Goal: Information Seeking & Learning: Find specific fact

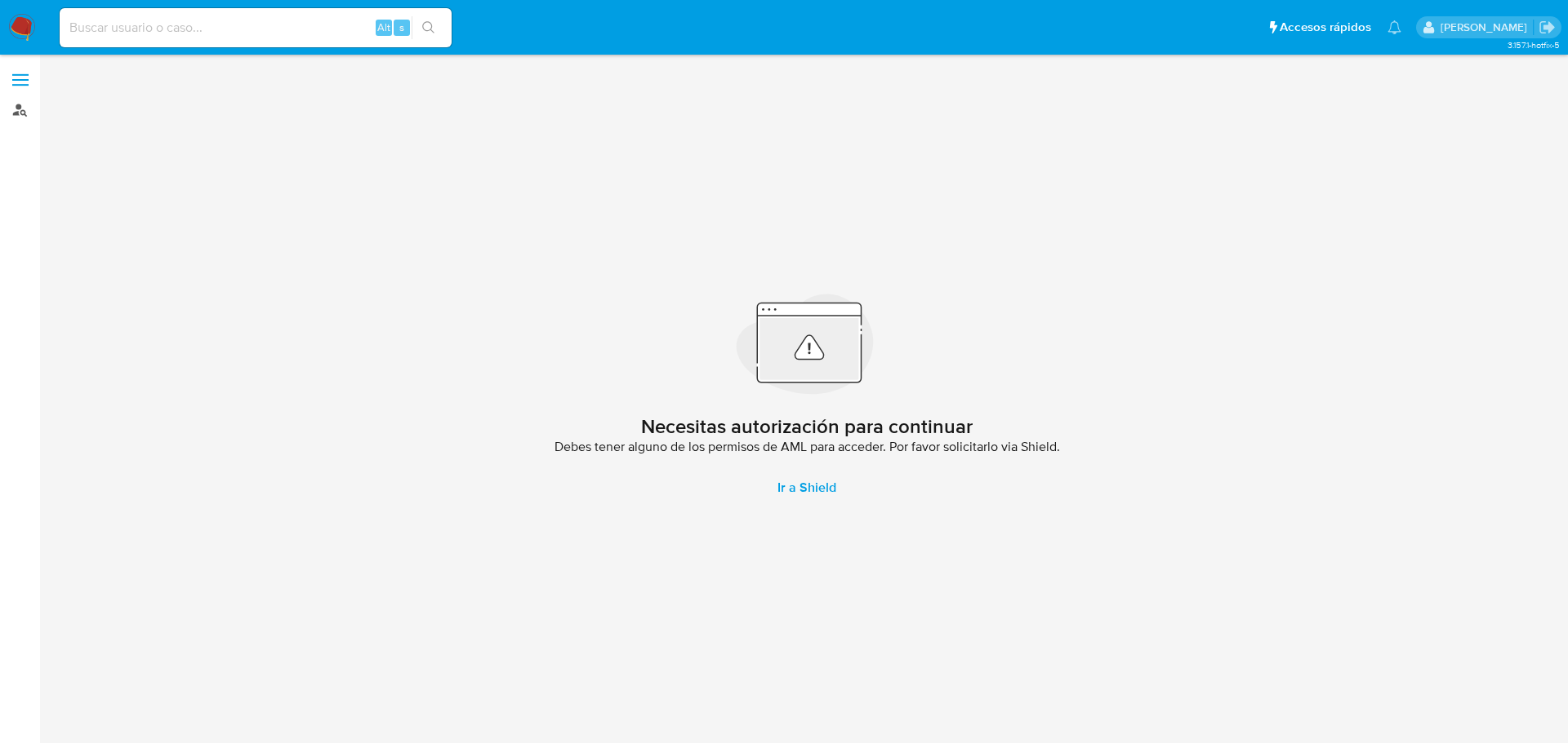
click at [27, 111] on link "Buscador de personas" at bounding box center [97, 110] width 194 height 26
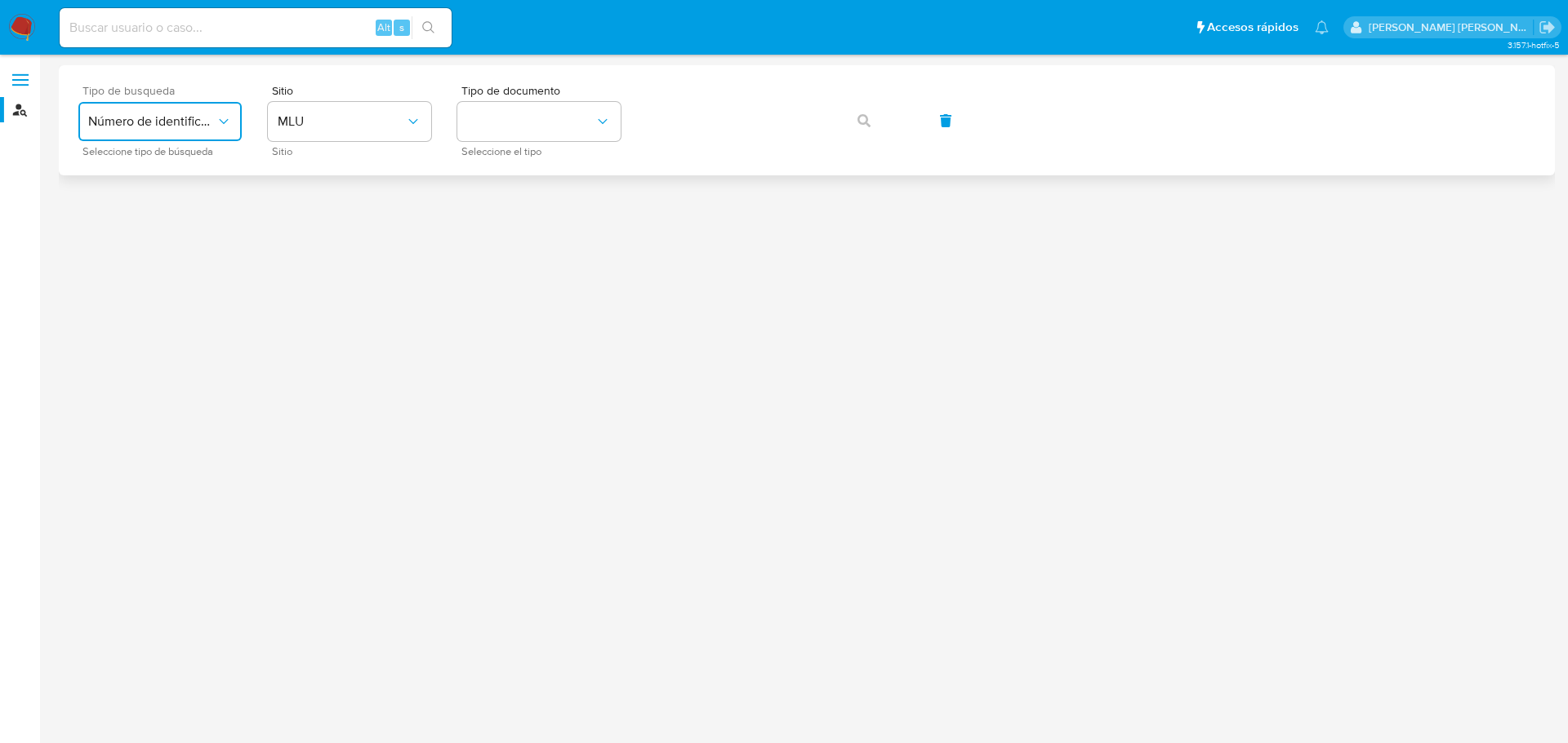
click at [180, 131] on button "Número de identificación" at bounding box center [159, 121] width 163 height 39
click at [193, 166] on span "Número de identificación" at bounding box center [155, 173] width 133 height 32
click at [382, 131] on button "site_id" at bounding box center [349, 121] width 163 height 39
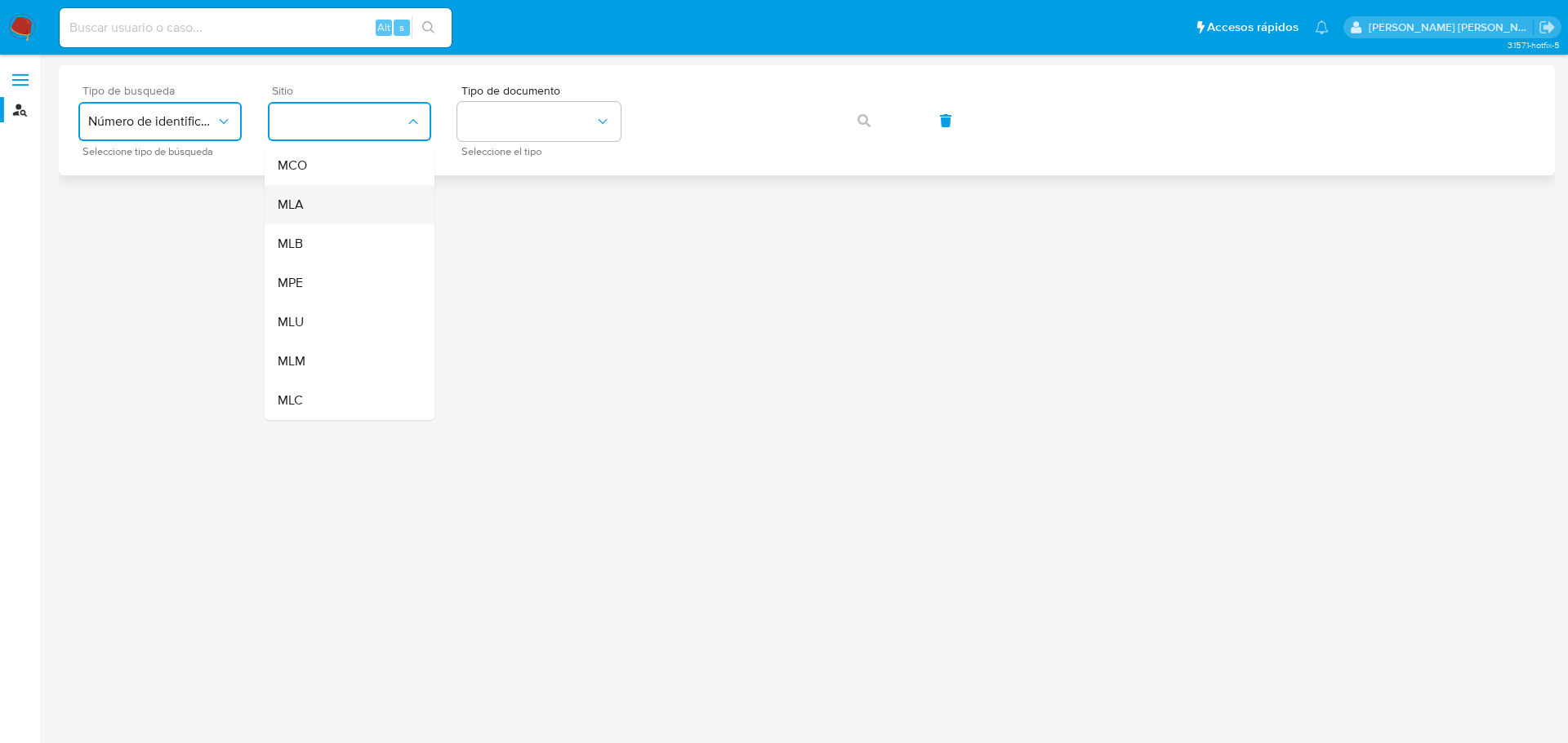
click at [345, 208] on div "MLA" at bounding box center [344, 204] width 133 height 39
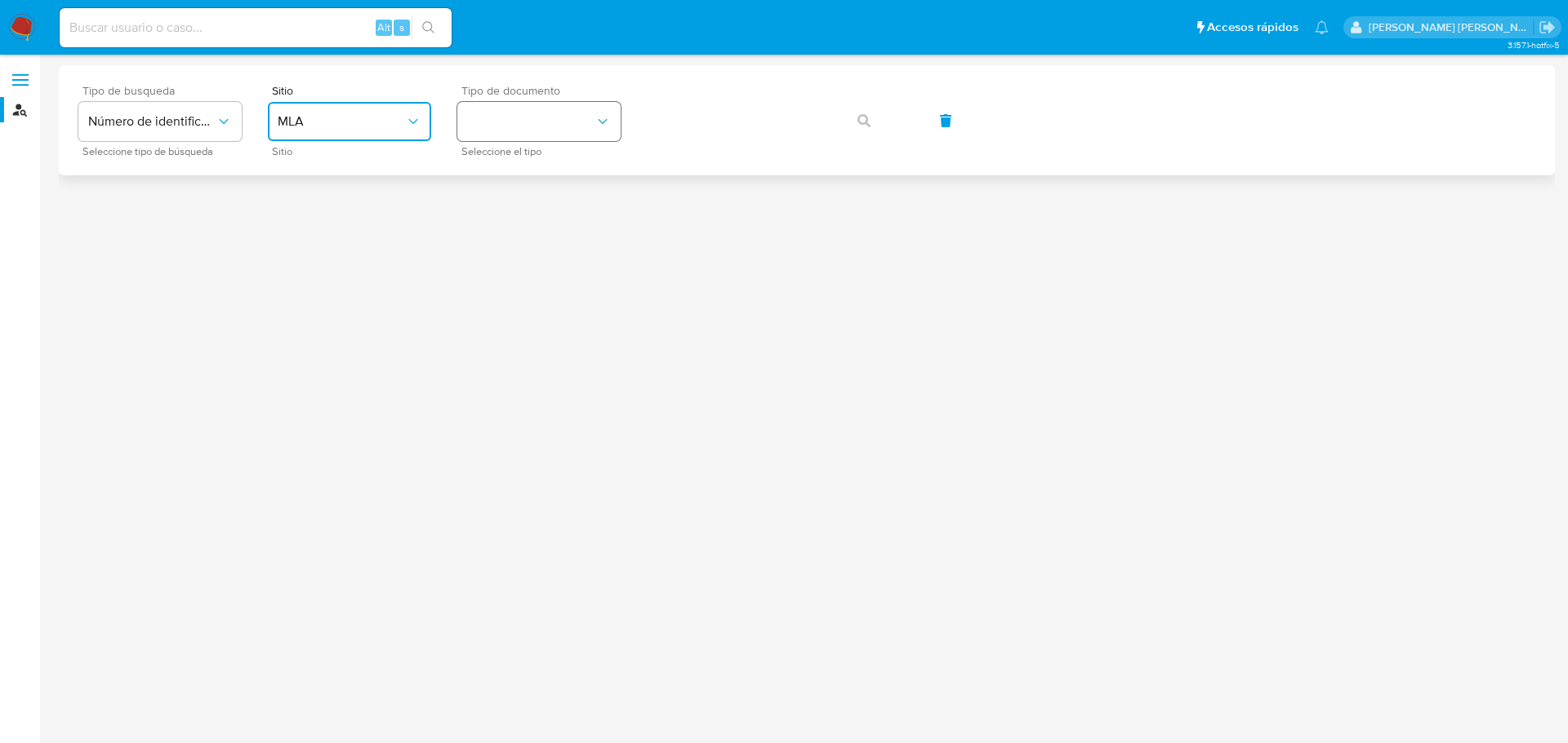
click at [579, 117] on button "identificationType" at bounding box center [539, 121] width 163 height 39
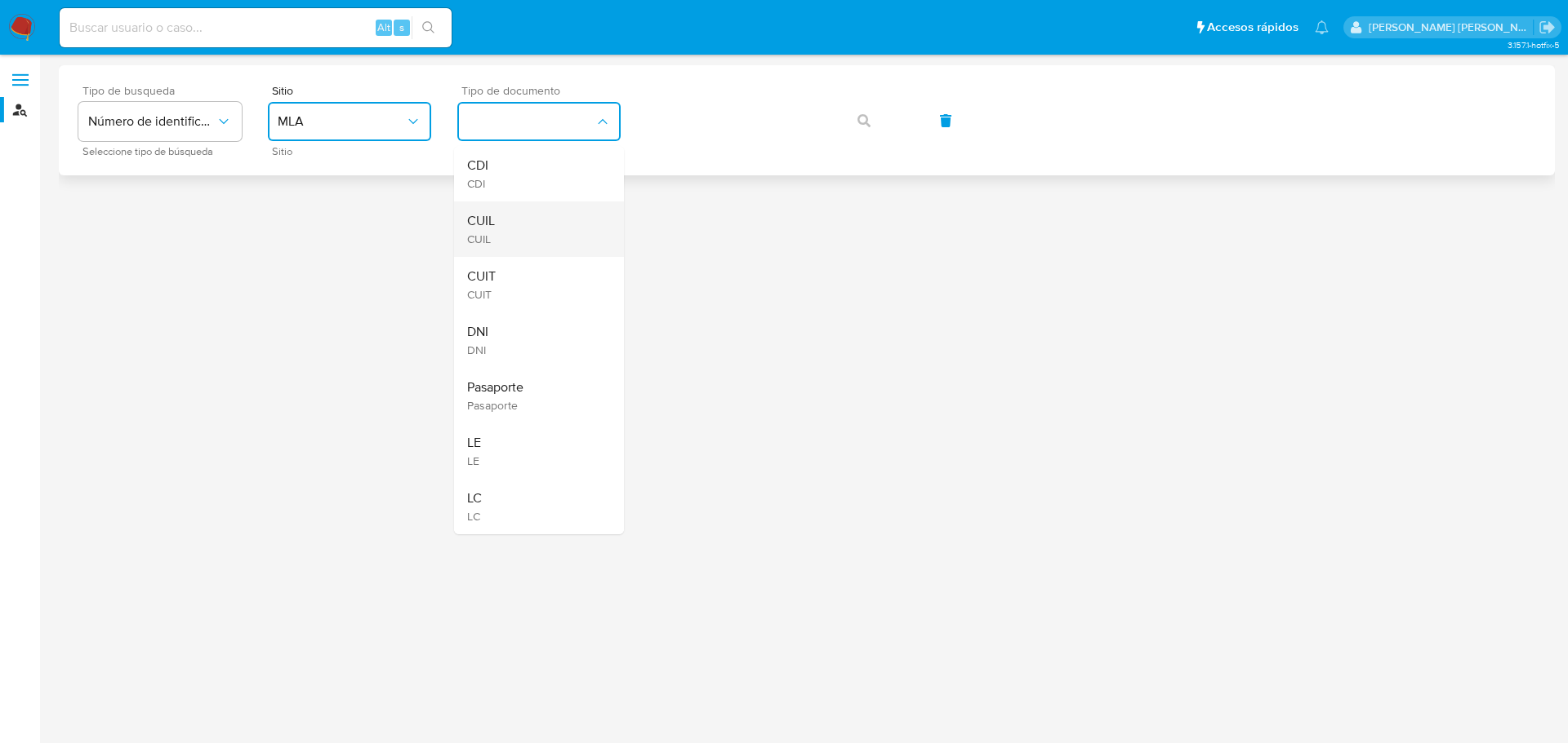
click at [566, 229] on div "CUIL CUIL" at bounding box center [534, 230] width 133 height 55
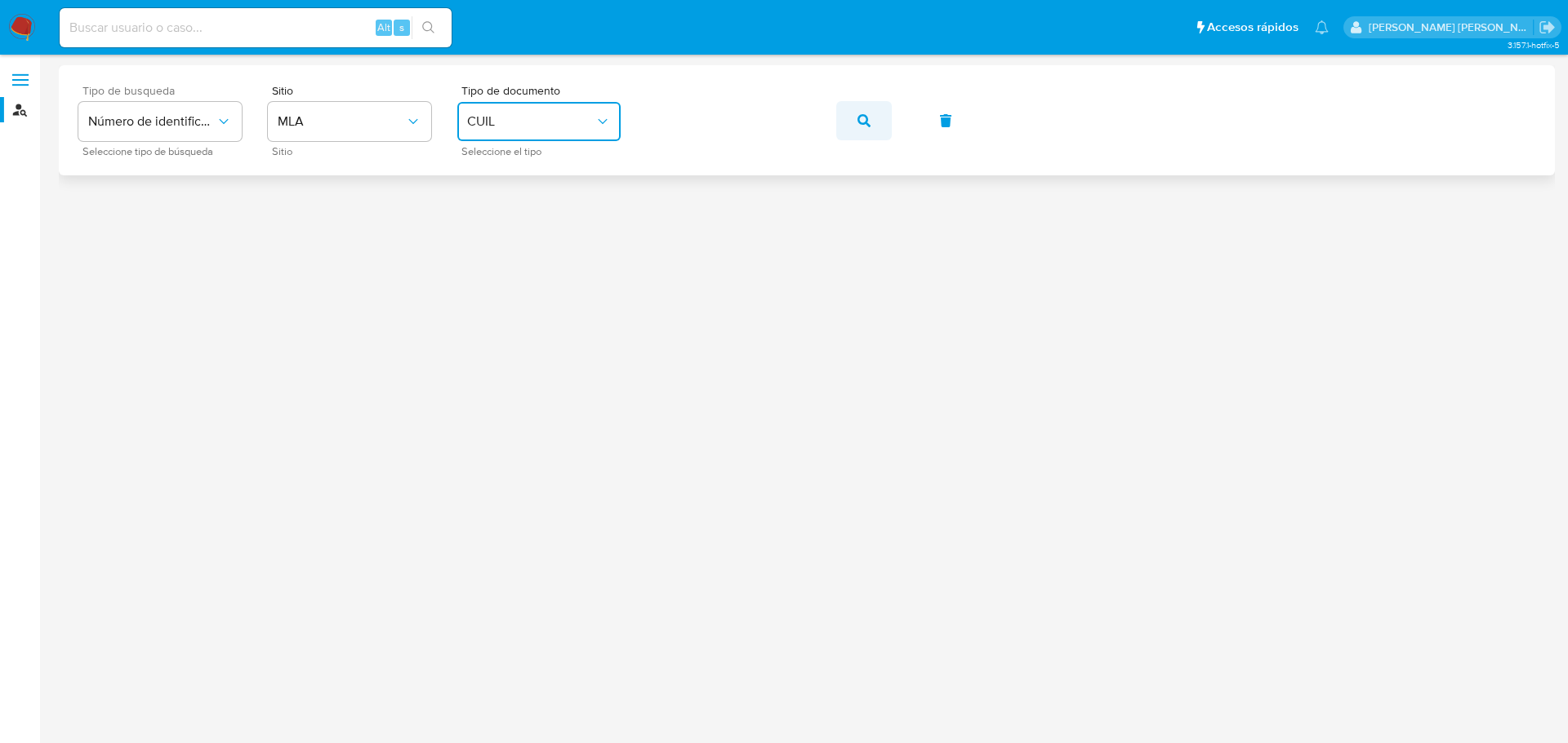
click at [873, 119] on button "button" at bounding box center [864, 120] width 55 height 39
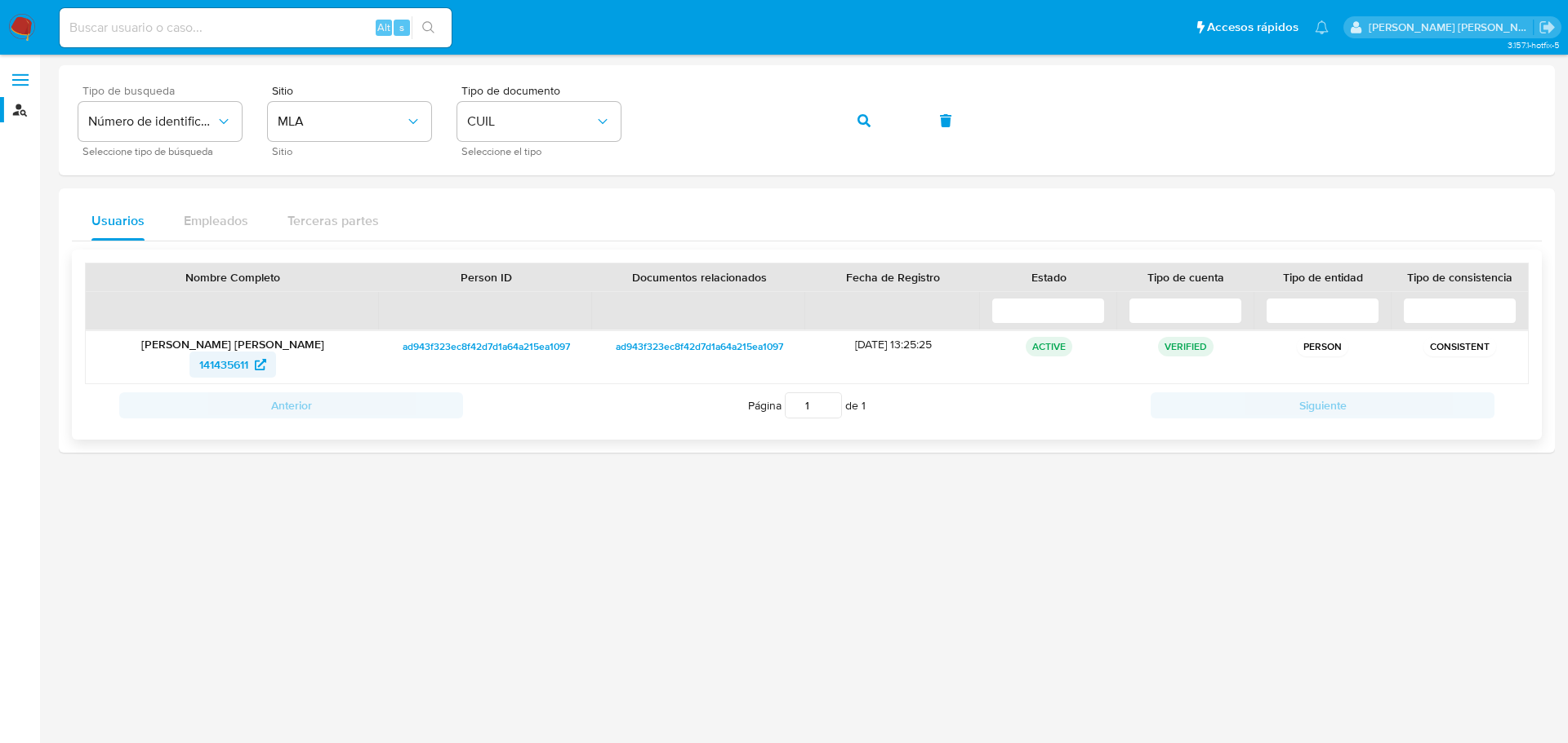
click at [273, 365] on link "141435611" at bounding box center [233, 364] width 87 height 26
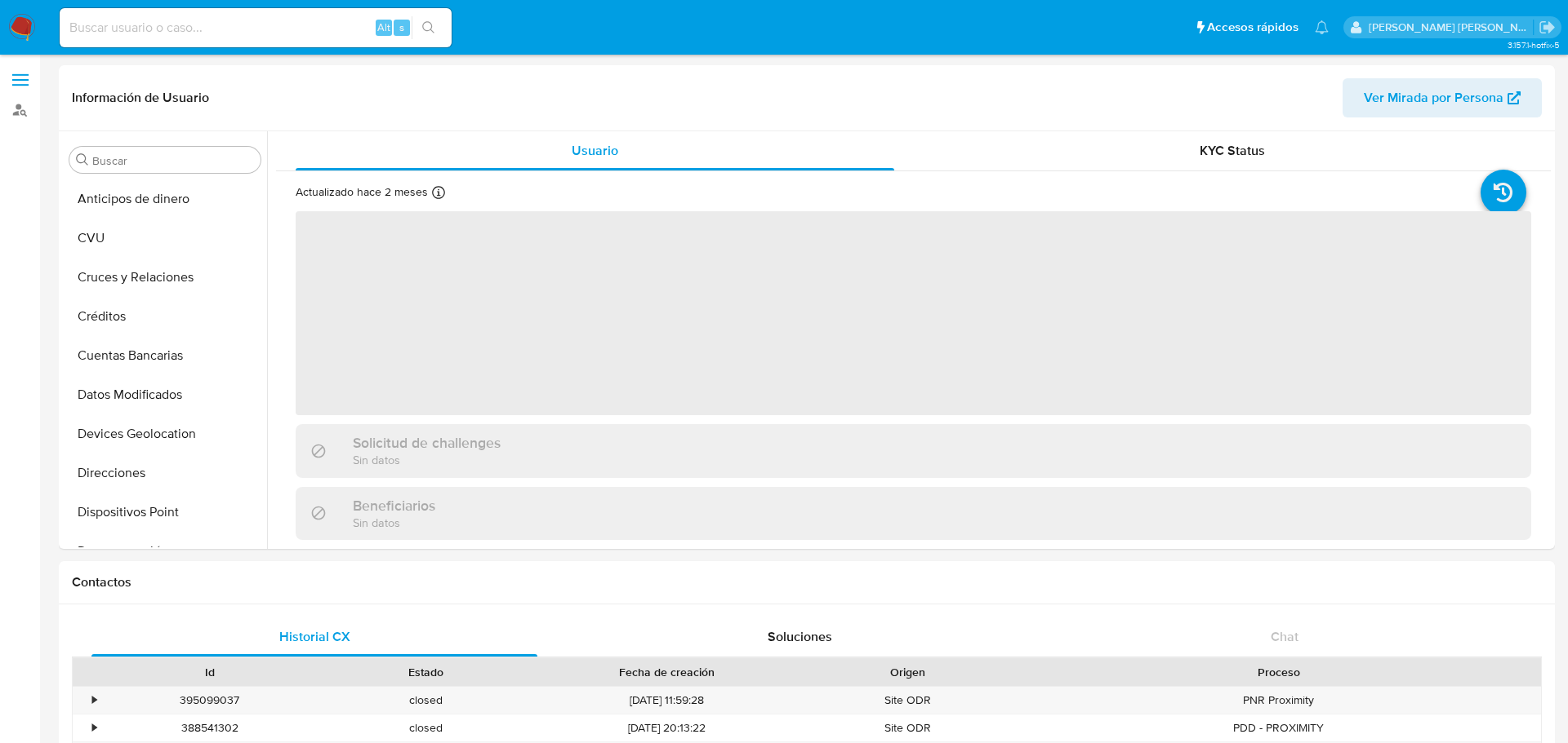
select select "10"
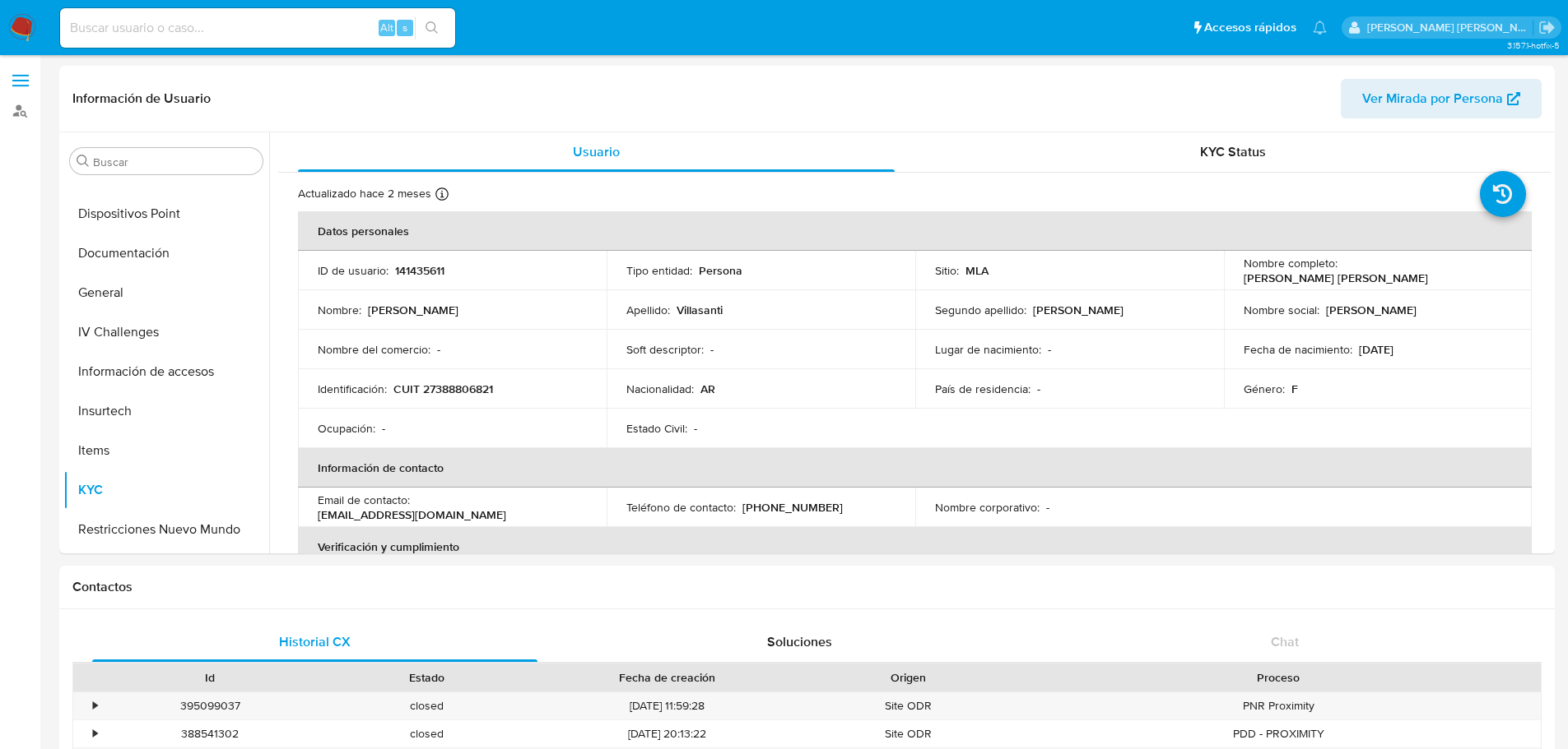
scroll to position [340, 0]
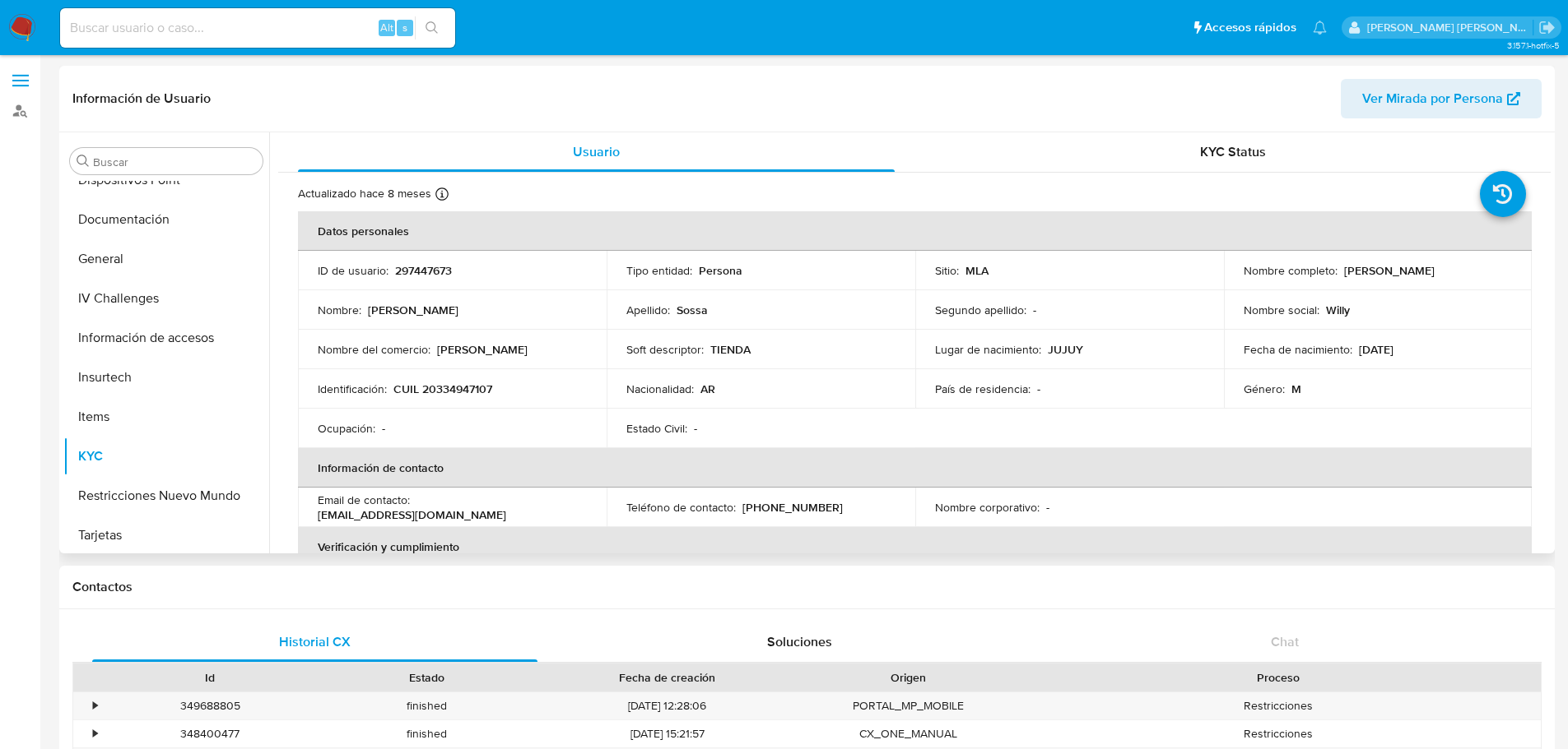
scroll to position [340, 0]
select select "10"
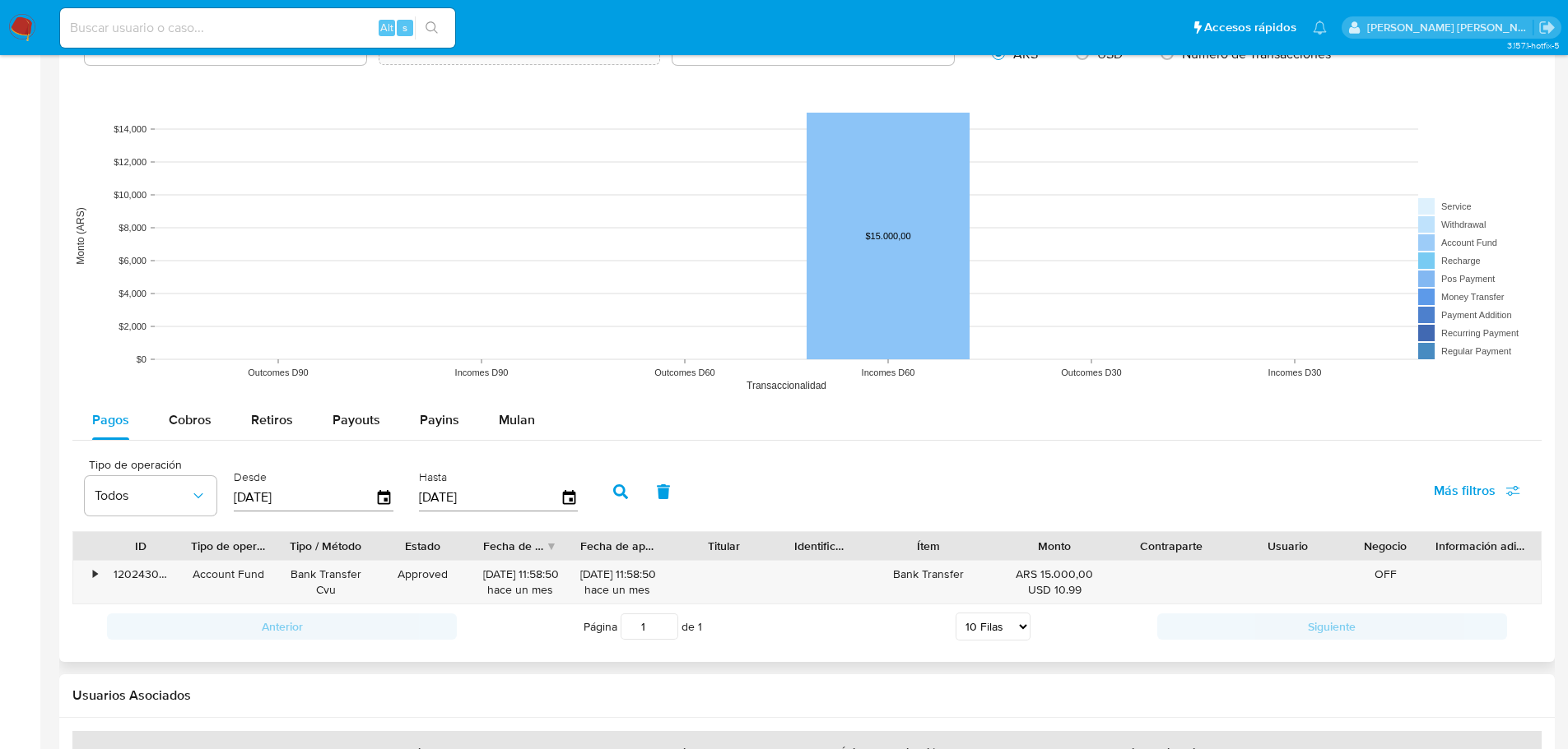
scroll to position [1375, 0]
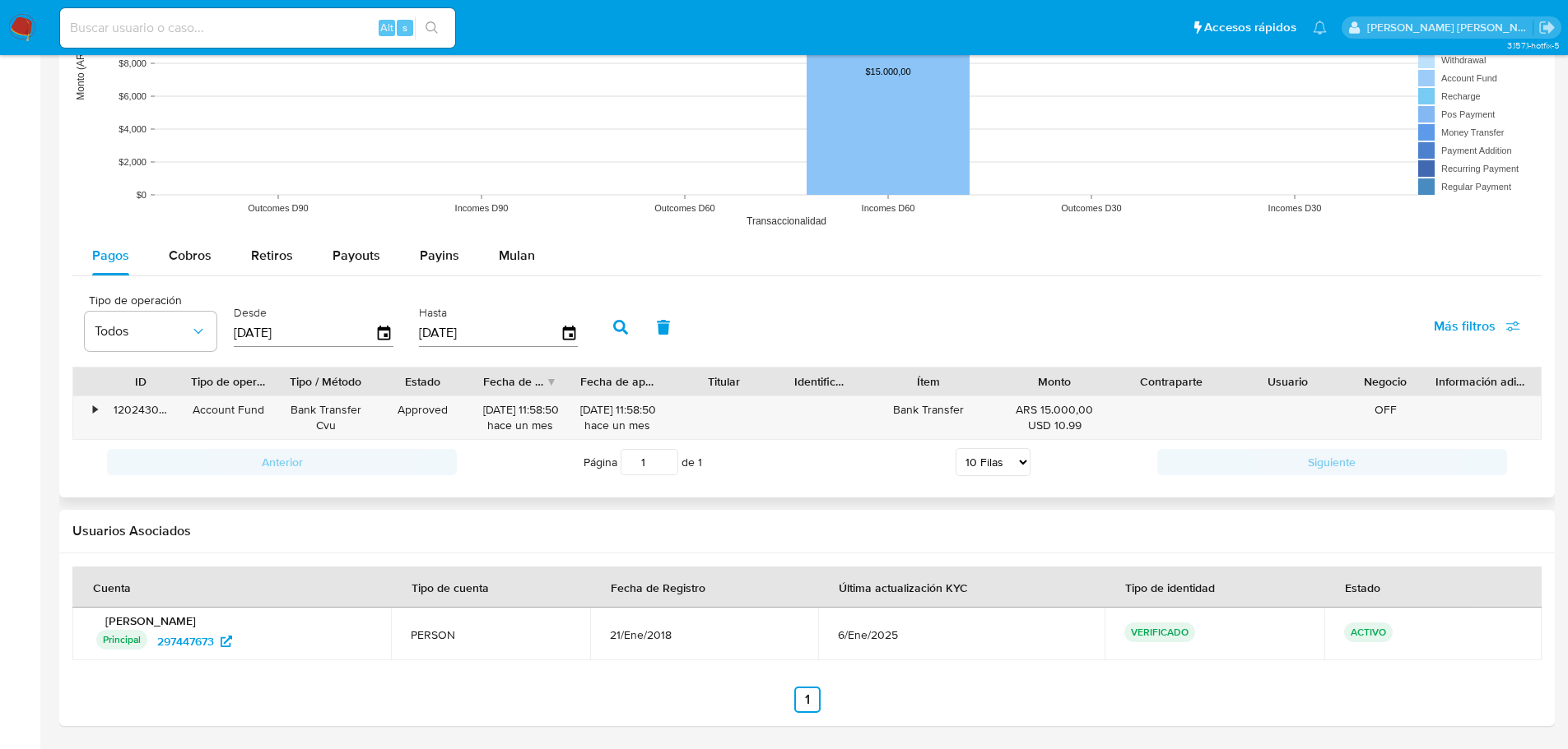
click at [179, 377] on div at bounding box center [179, 381] width 30 height 28
click at [184, 380] on div at bounding box center [179, 381] width 30 height 28
click at [96, 410] on div "•" at bounding box center [95, 410] width 4 height 15
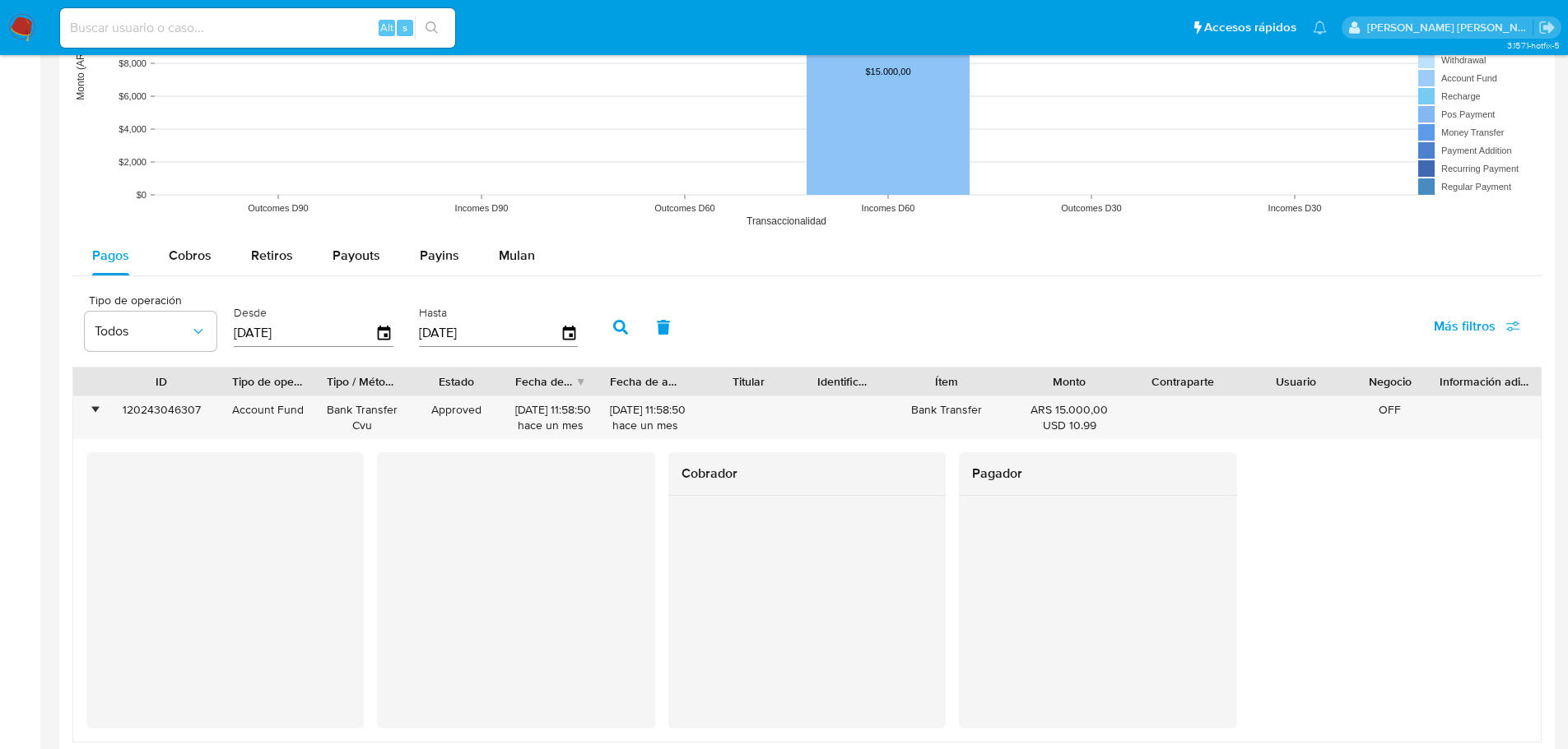
drag, startPoint x: 199, startPoint y: 379, endPoint x: 233, endPoint y: 384, distance: 34.4
click at [233, 384] on div at bounding box center [220, 381] width 30 height 28
click at [183, 414] on div "120243046307" at bounding box center [160, 418] width 118 height 43
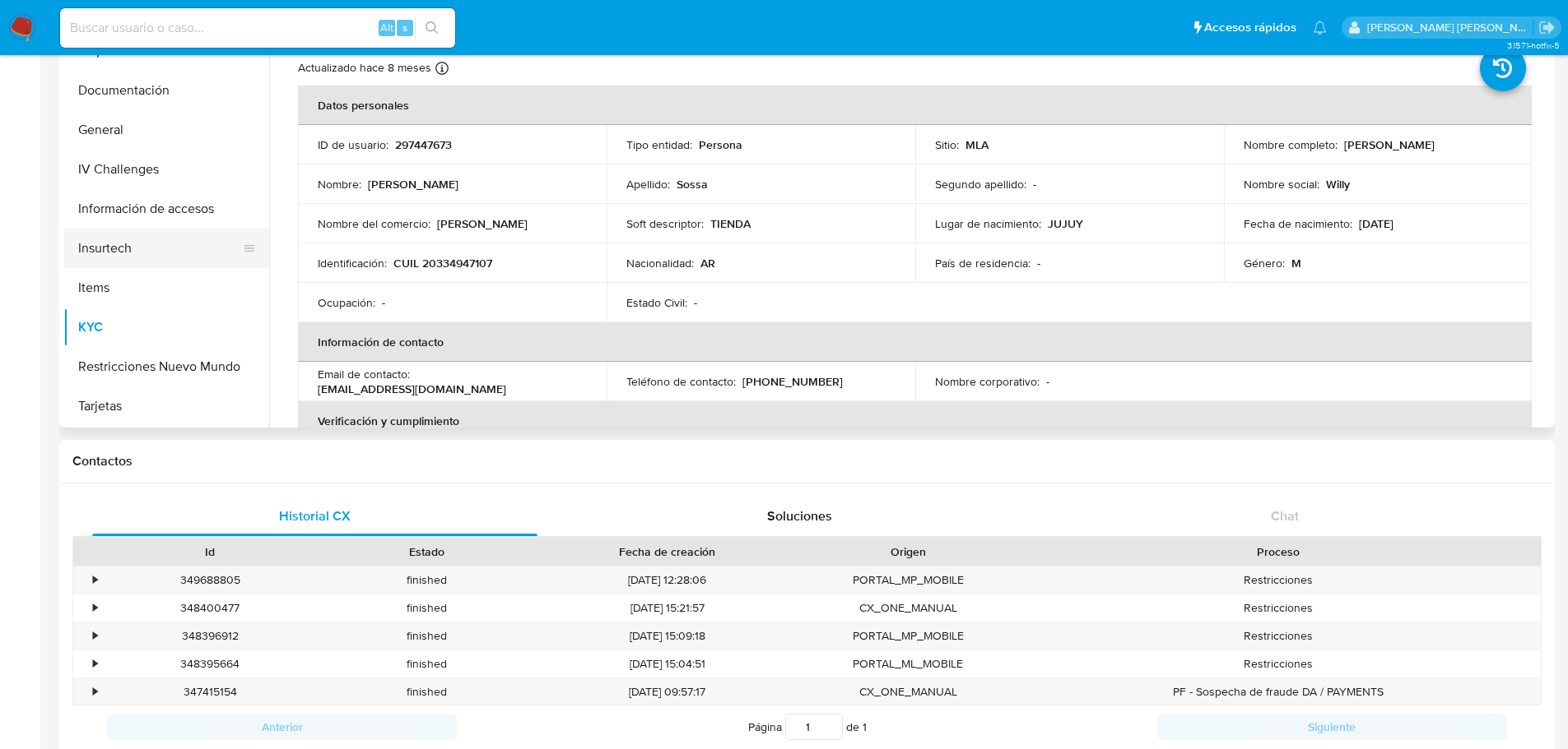
scroll to position [0, 0]
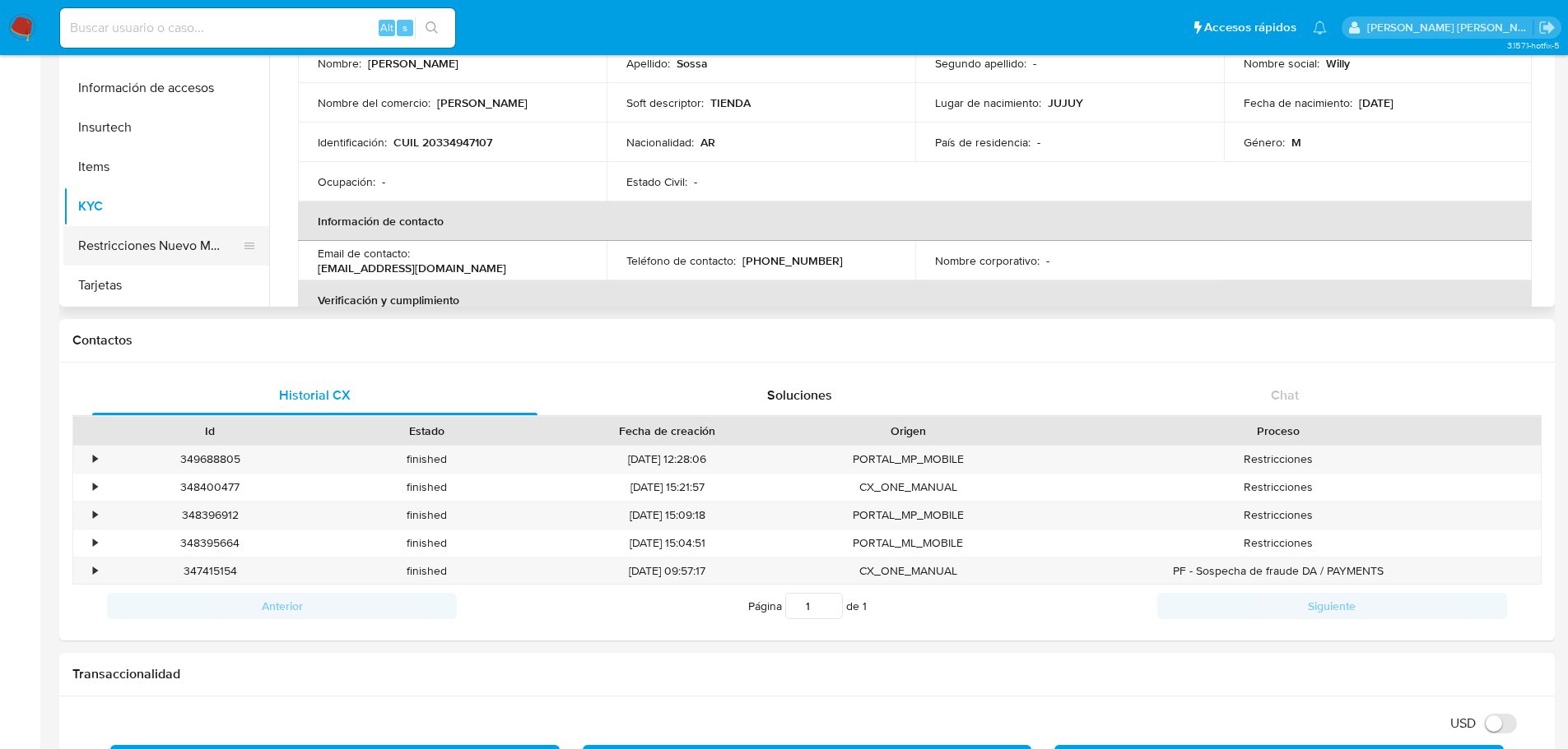
click at [173, 240] on button "Restricciones Nuevo Mundo" at bounding box center [159, 246] width 192 height 39
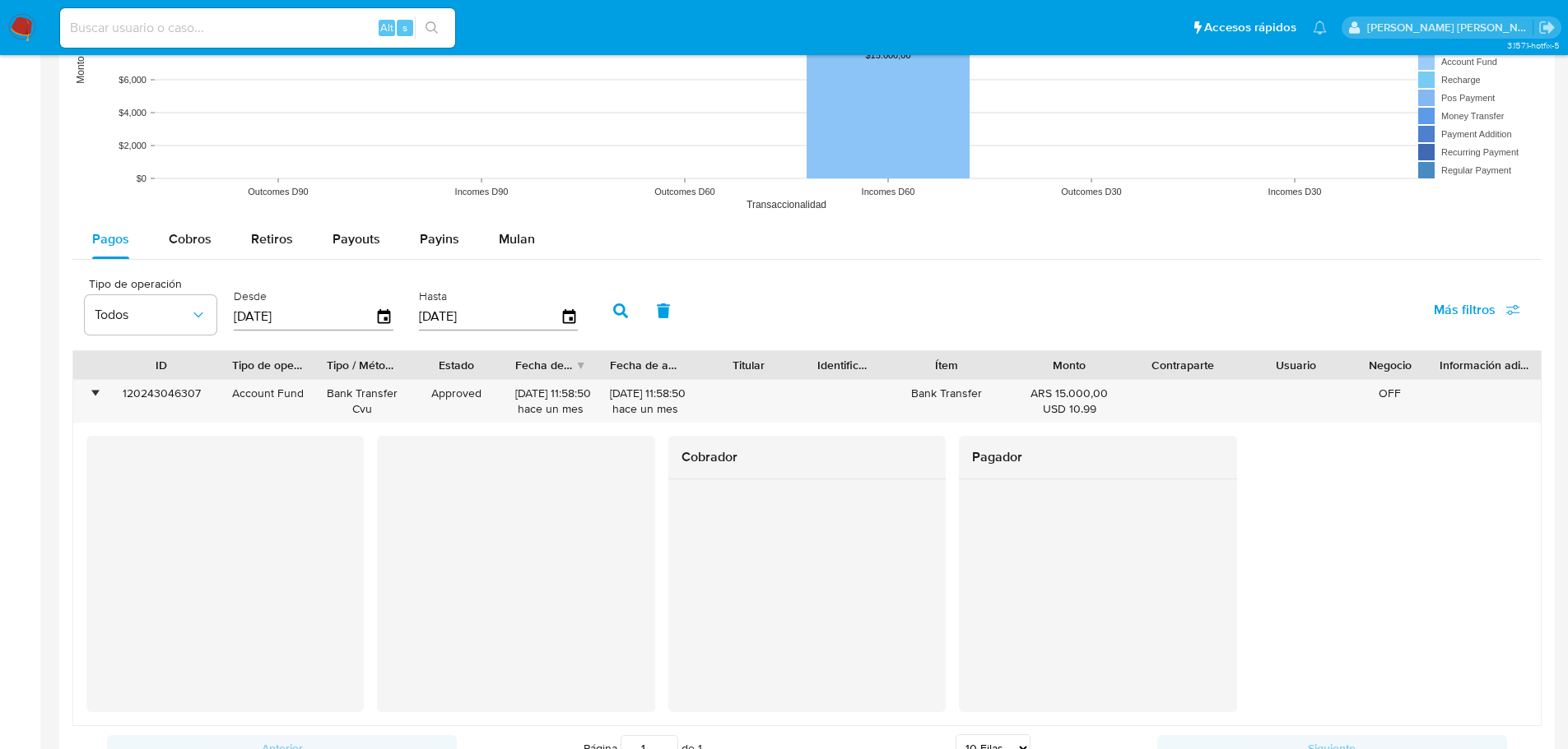
scroll to position [1481, 0]
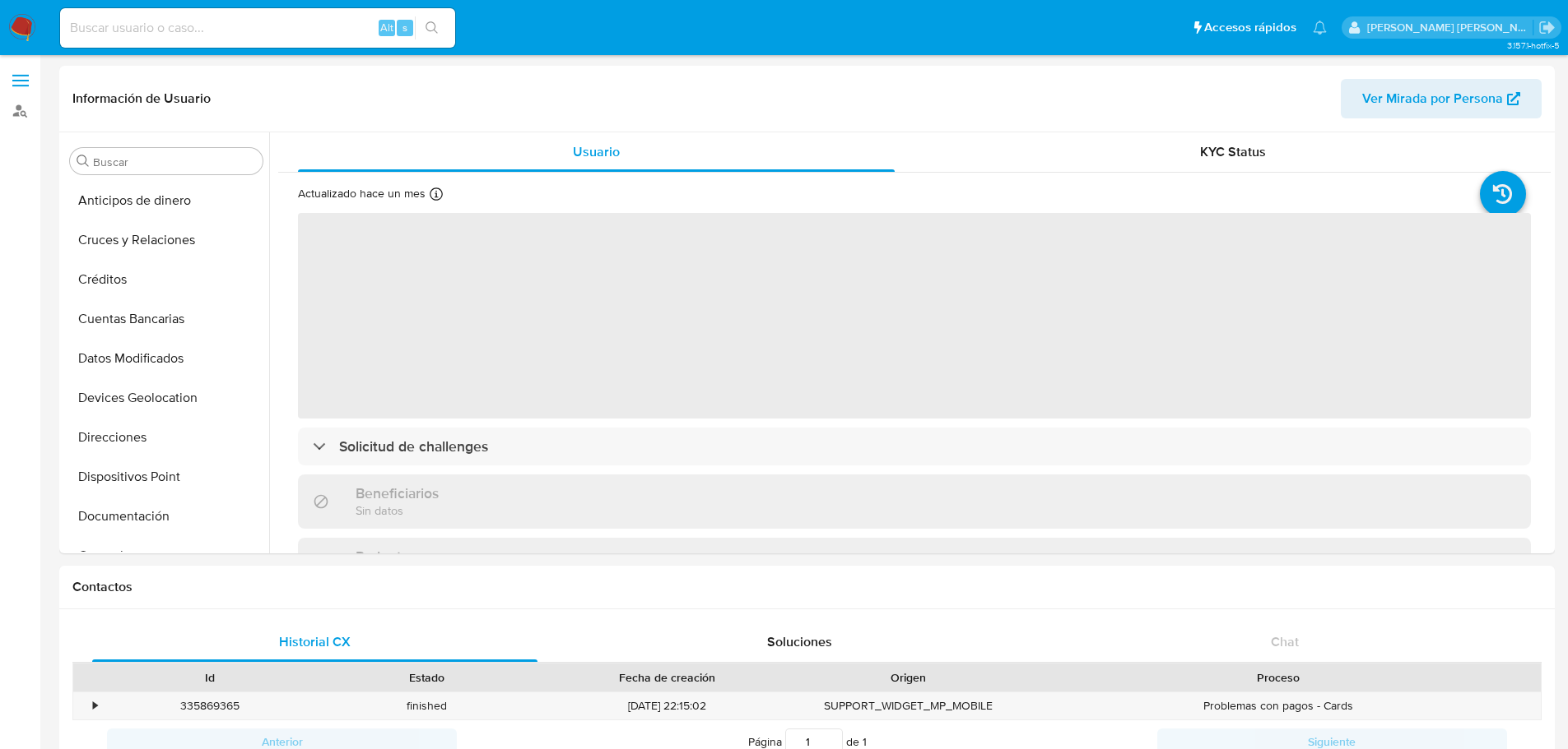
scroll to position [301, 0]
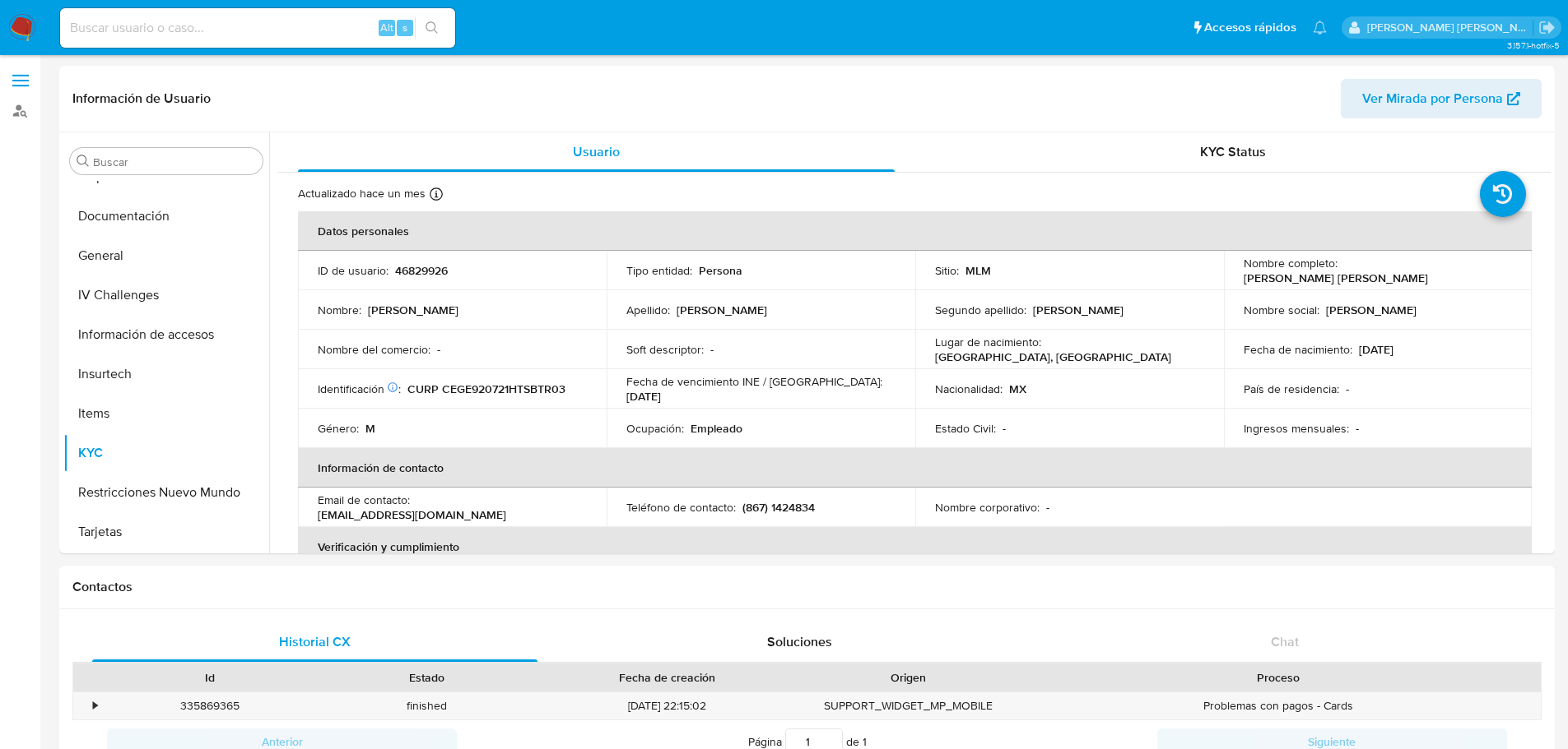
select select "10"
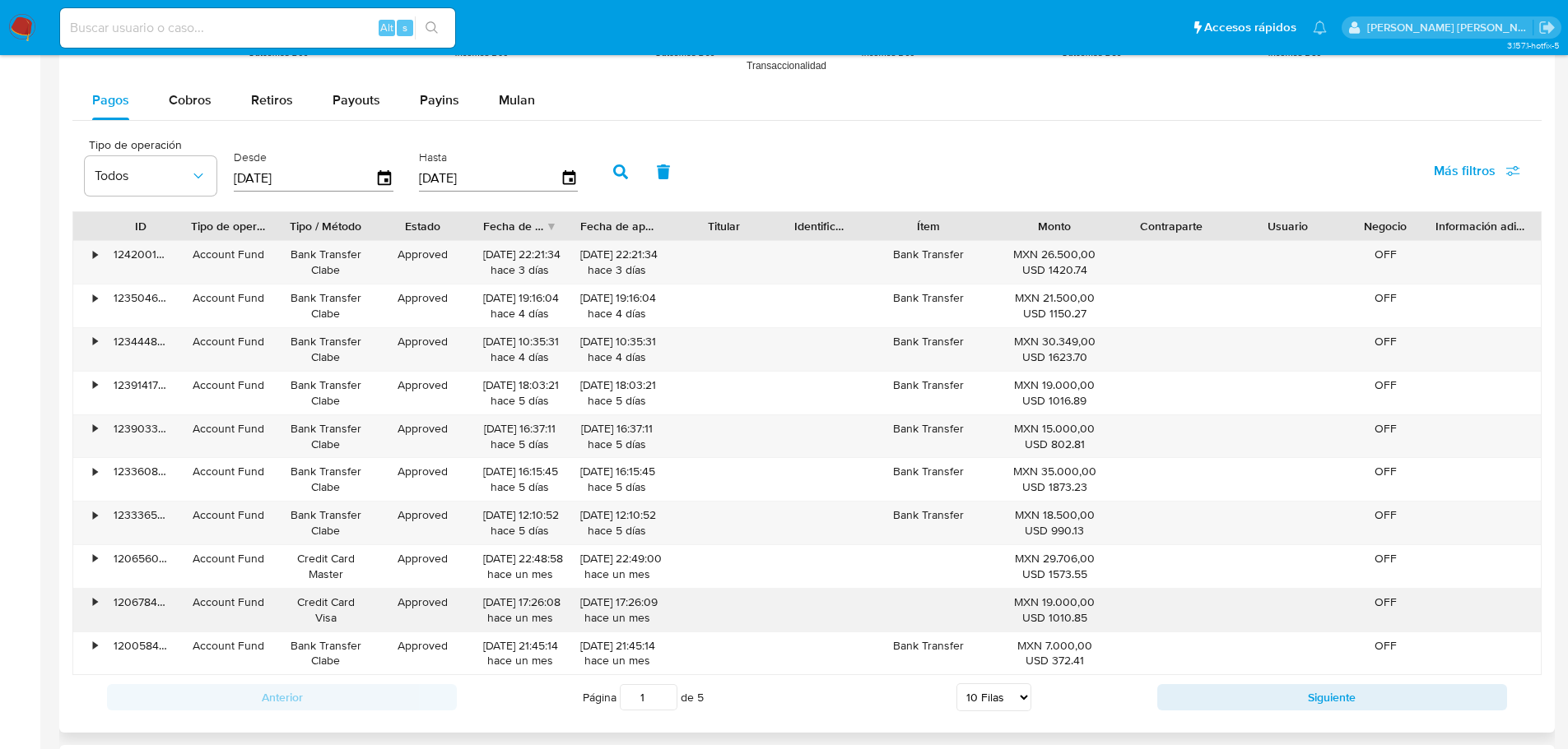
scroll to position [1317, 0]
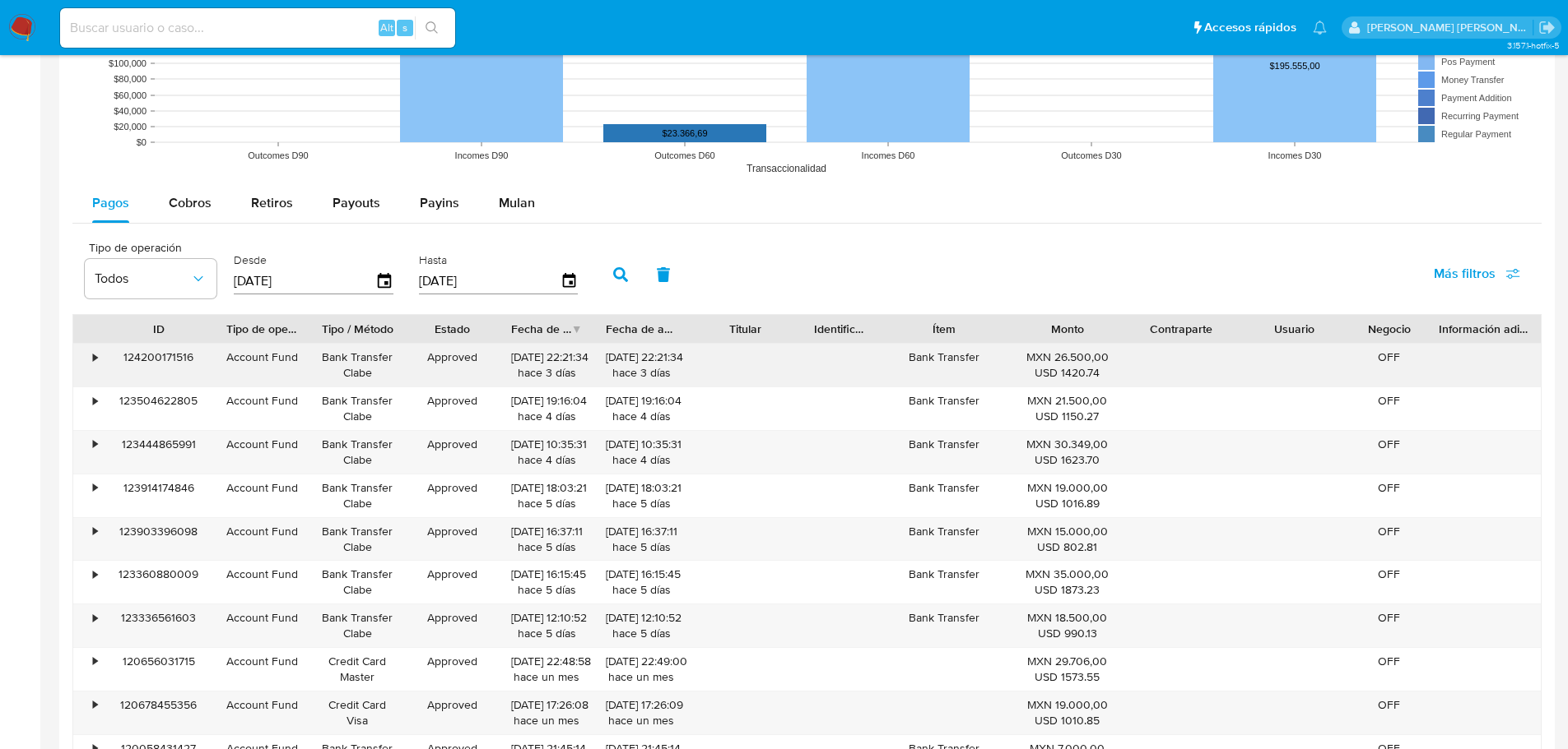
drag, startPoint x: 180, startPoint y: 331, endPoint x: 215, endPoint y: 346, distance: 38.1
click at [215, 346] on div "ID Tipo de operación Tipo / Método Estado Fecha de creación Fecha de aprobación…" at bounding box center [806, 545] width 1469 height 464
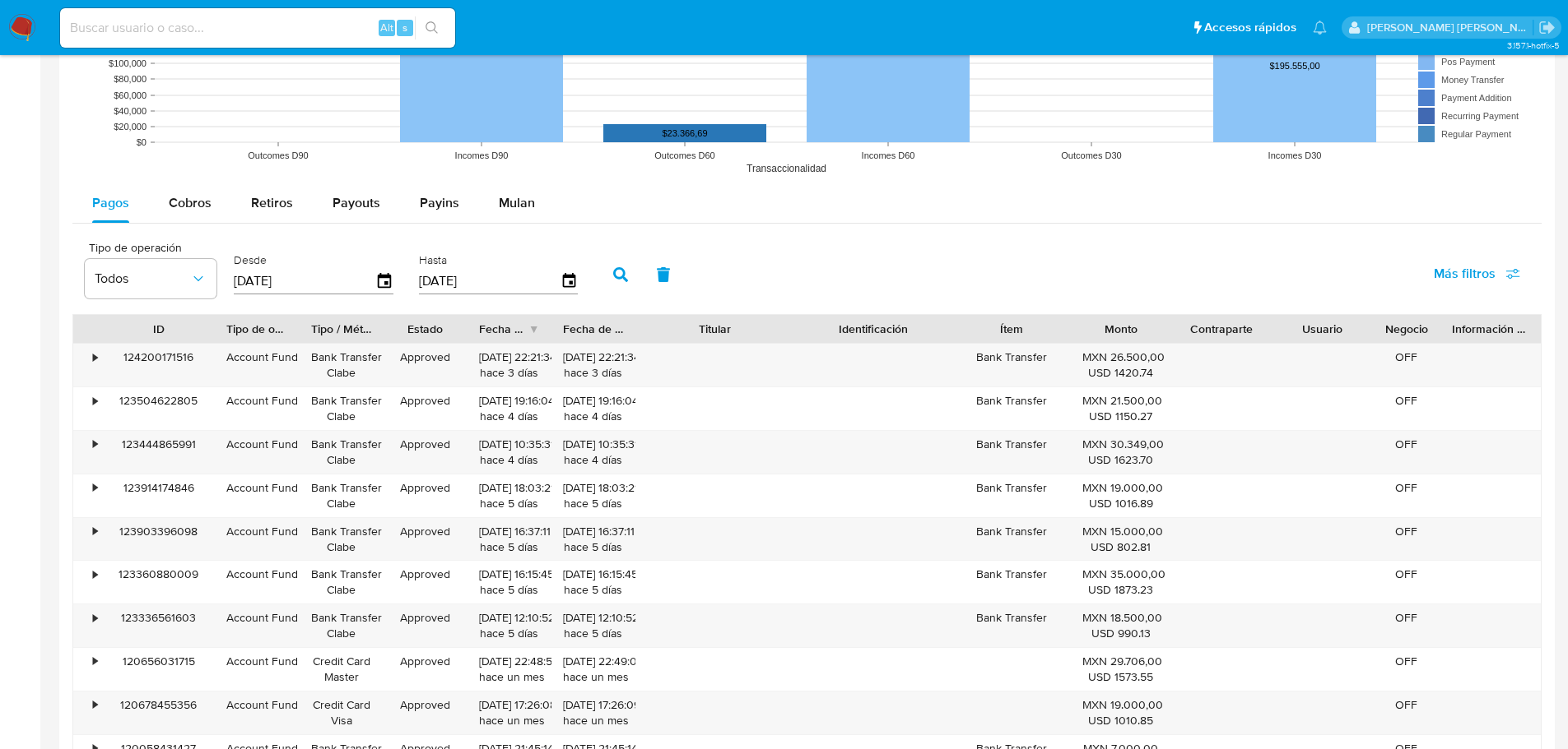
drag, startPoint x: 813, startPoint y: 334, endPoint x: 842, endPoint y: 335, distance: 29.0
click at [842, 335] on div "ID Tipo de operación Tipo / Método Estado Fecha de creación Fecha de aprobación…" at bounding box center [806, 328] width 1467 height 28
click at [97, 623] on div "•" at bounding box center [95, 618] width 4 height 15
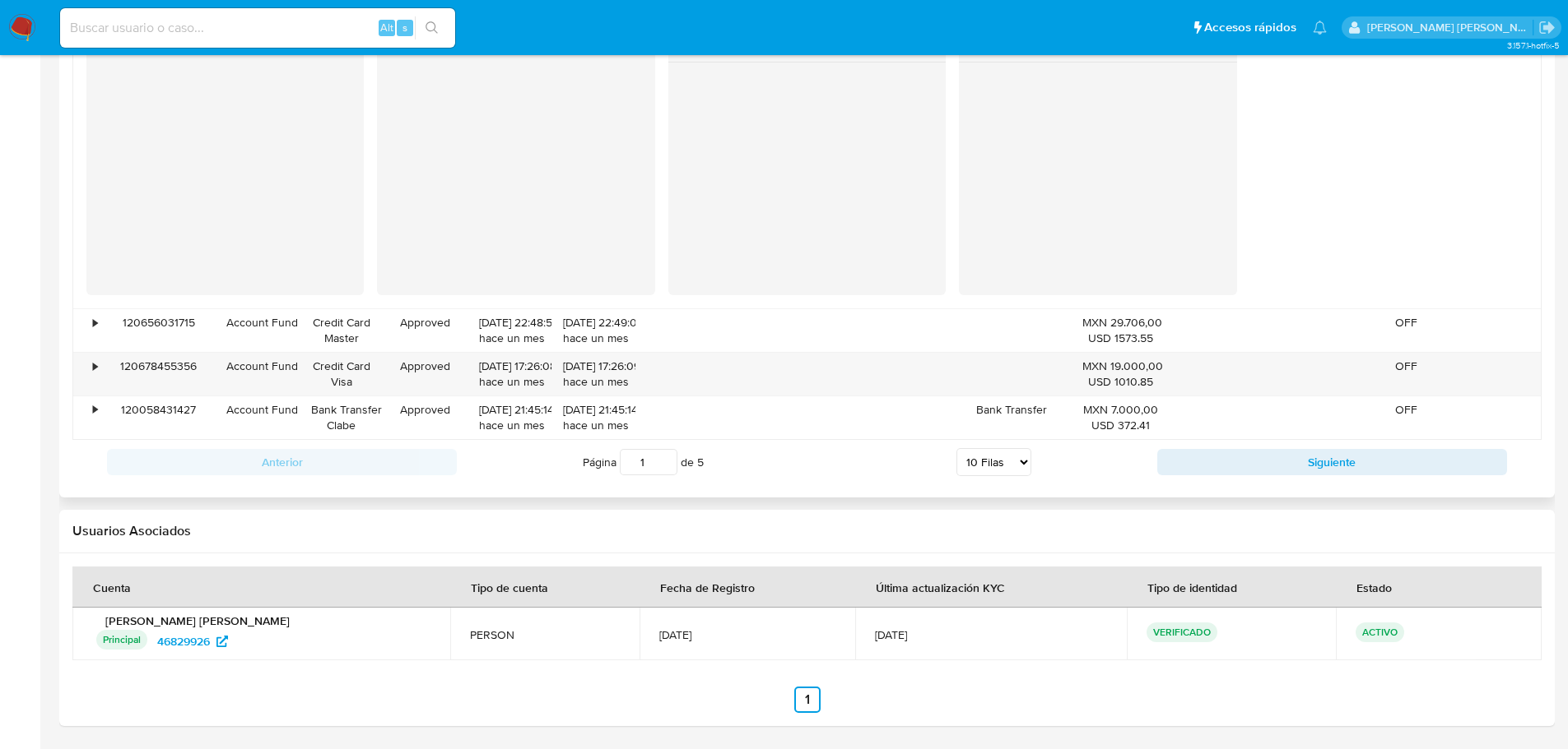
scroll to position [1711, 0]
